Goal: Task Accomplishment & Management: Use online tool/utility

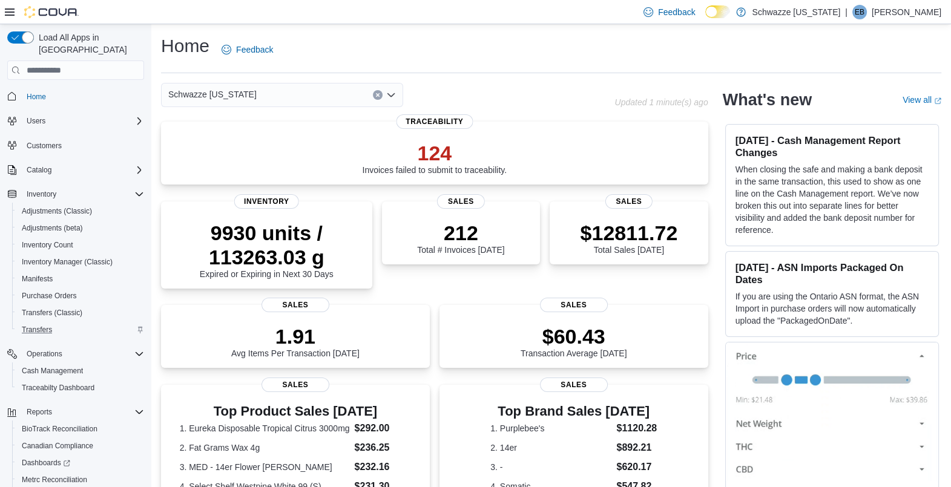
scroll to position [60, 0]
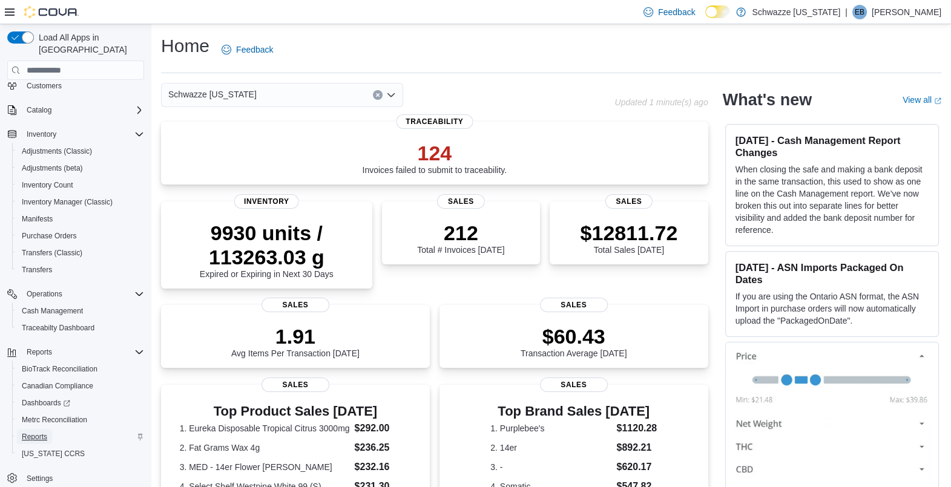
click at [48, 430] on link "Reports" at bounding box center [34, 437] width 35 height 15
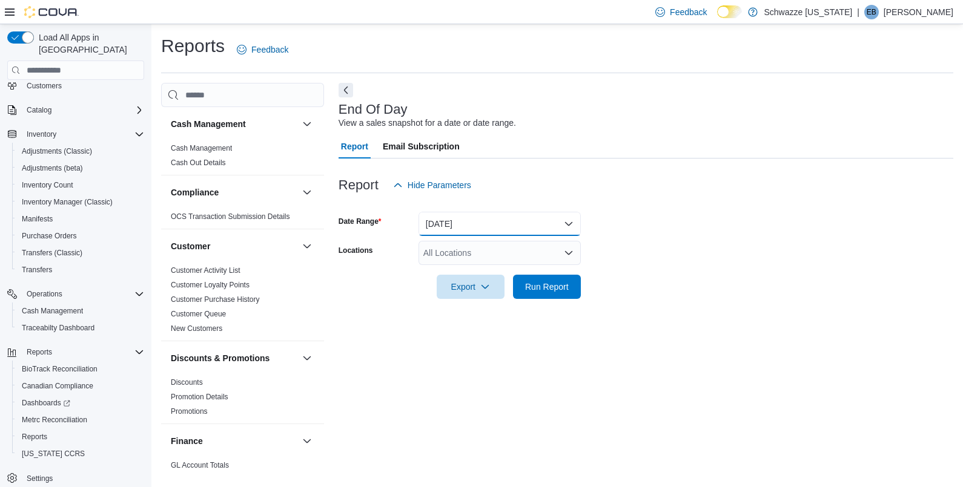
click at [466, 217] on button "Today" at bounding box center [499, 224] width 162 height 24
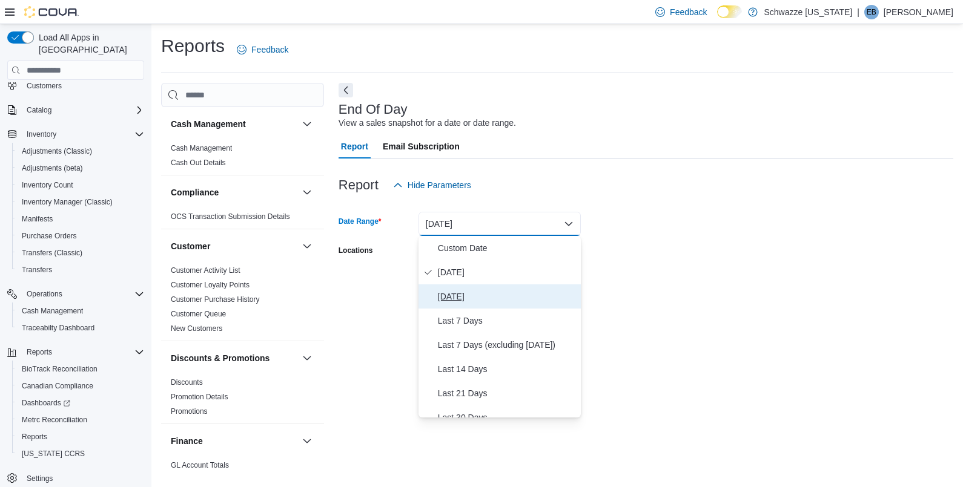
click at [490, 291] on span "Yesterday" at bounding box center [507, 296] width 138 height 15
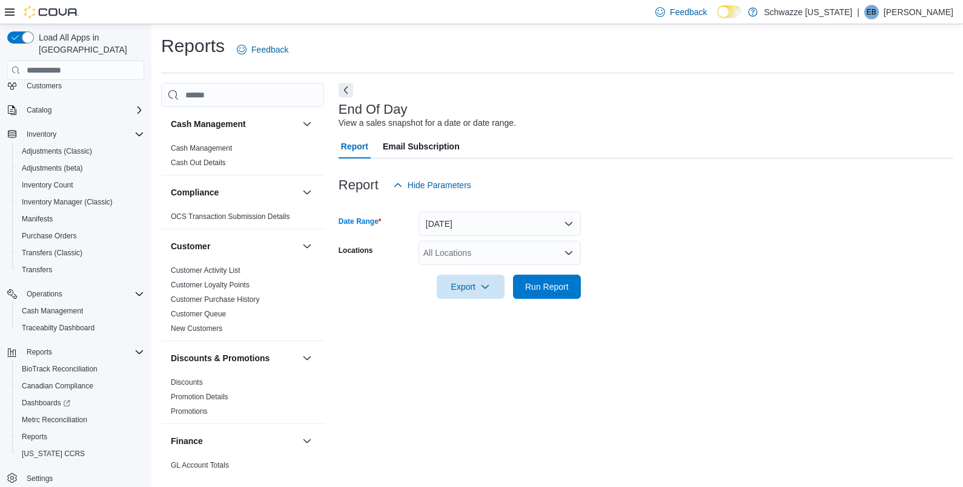
click at [507, 248] on div "All Locations" at bounding box center [499, 253] width 162 height 24
type input "**"
click at [511, 273] on span "SB - DU (Dispensary)" at bounding box center [491, 274] width 82 height 12
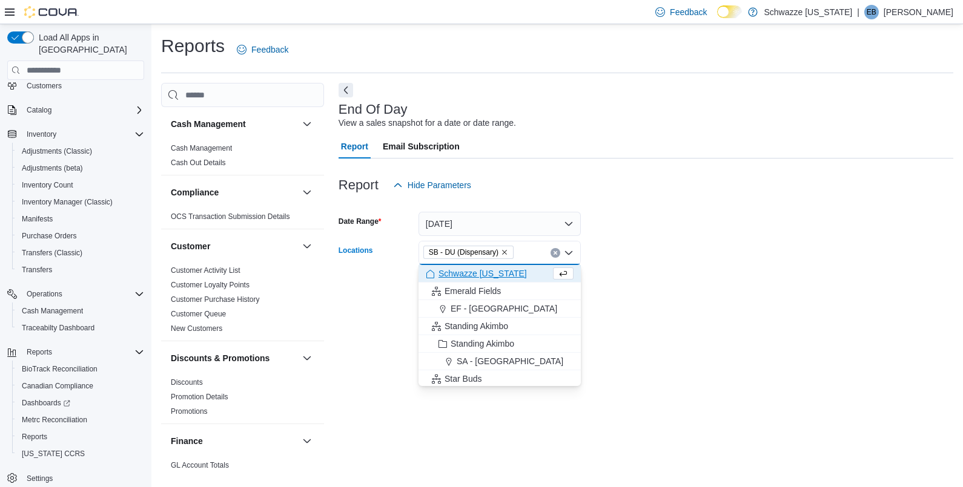
click at [659, 274] on div at bounding box center [645, 270] width 614 height 10
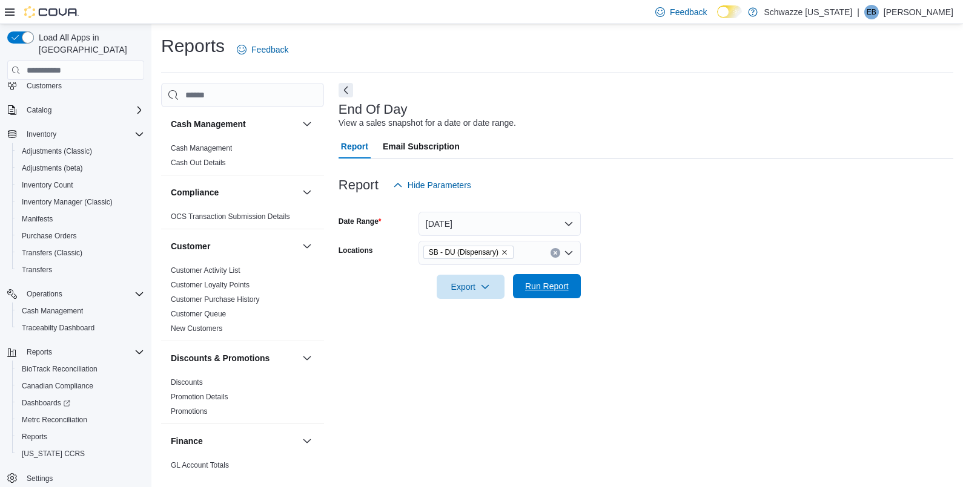
click at [567, 278] on span "Run Report" at bounding box center [546, 286] width 53 height 24
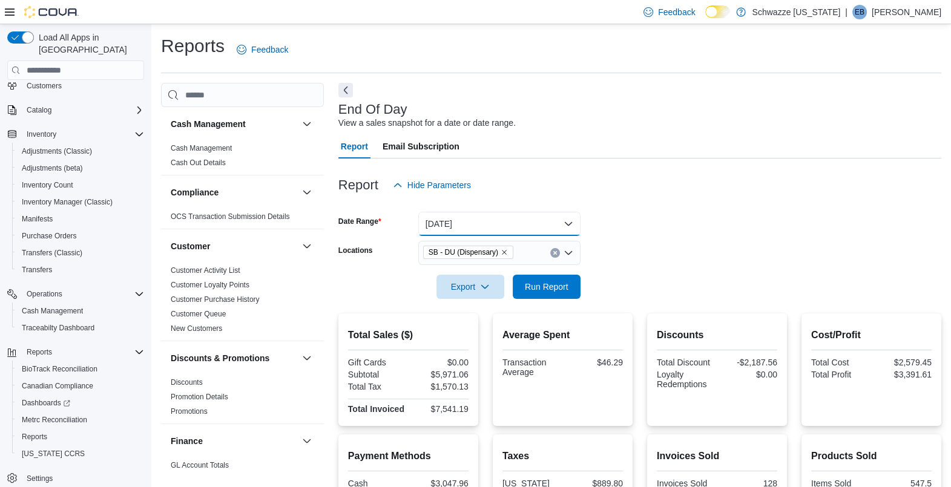
click at [561, 222] on button "Yesterday" at bounding box center [499, 224] width 162 height 24
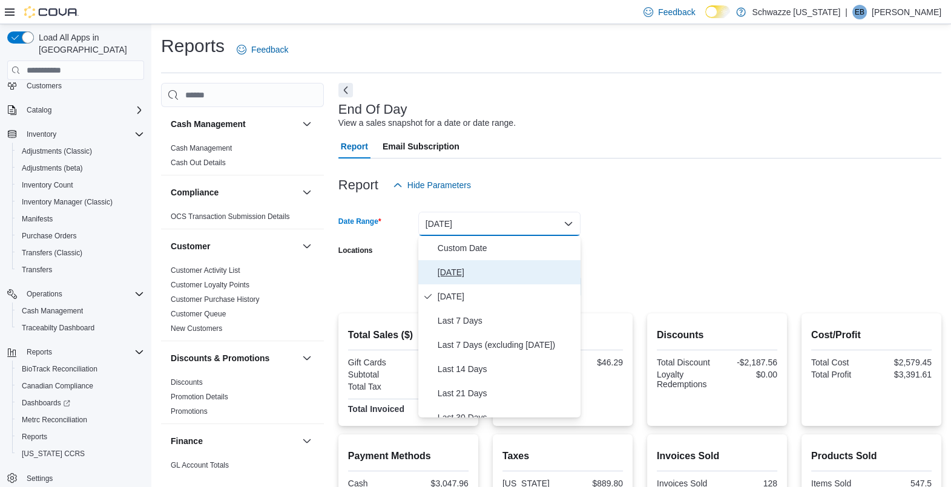
click at [547, 269] on span "Today" at bounding box center [507, 272] width 138 height 15
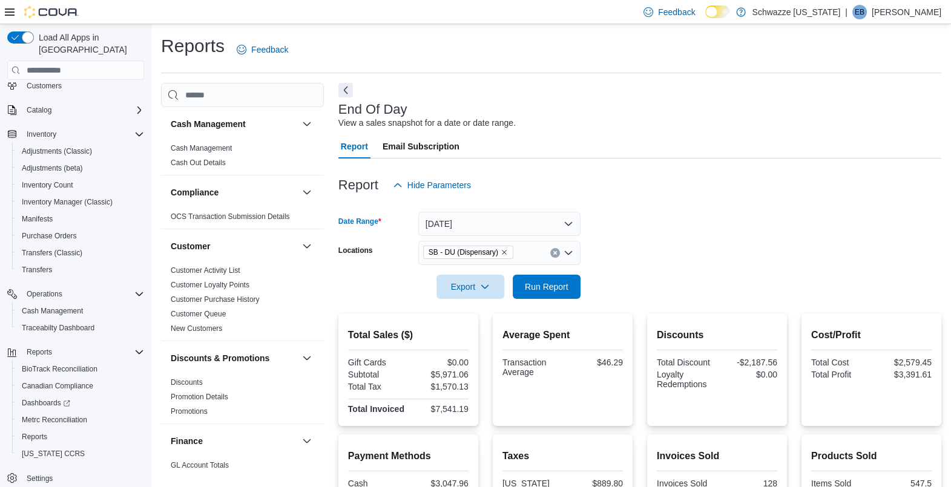
click at [666, 237] on form "Date Range Today Locations SB - DU (Dispensary) Export Run Report" at bounding box center [639, 248] width 603 height 102
click at [558, 283] on span "Run Report" at bounding box center [547, 286] width 44 height 12
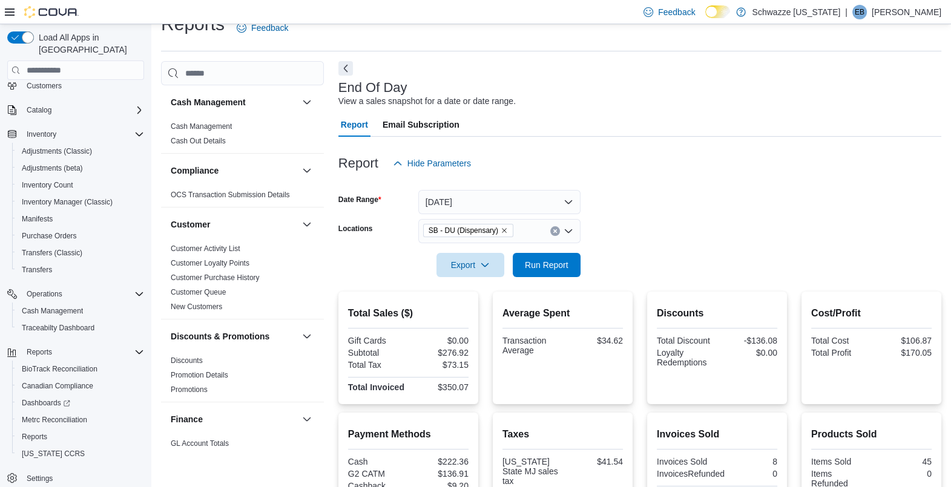
scroll to position [21, 0]
